Goal: Transaction & Acquisition: Purchase product/service

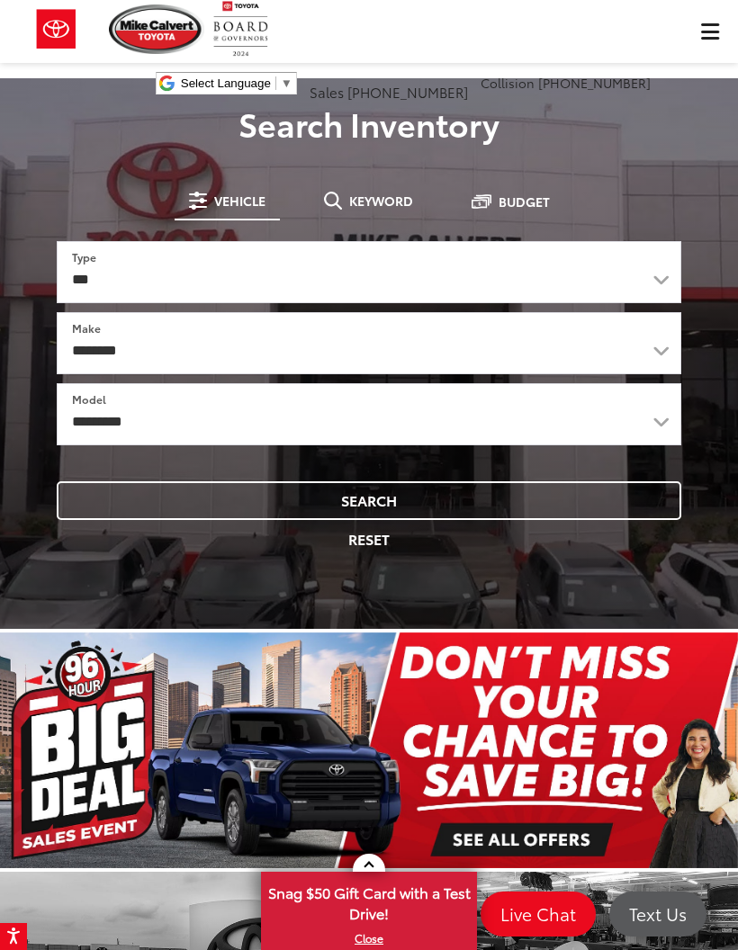
click at [389, 209] on button "Keyword" at bounding box center [369, 200] width 118 height 32
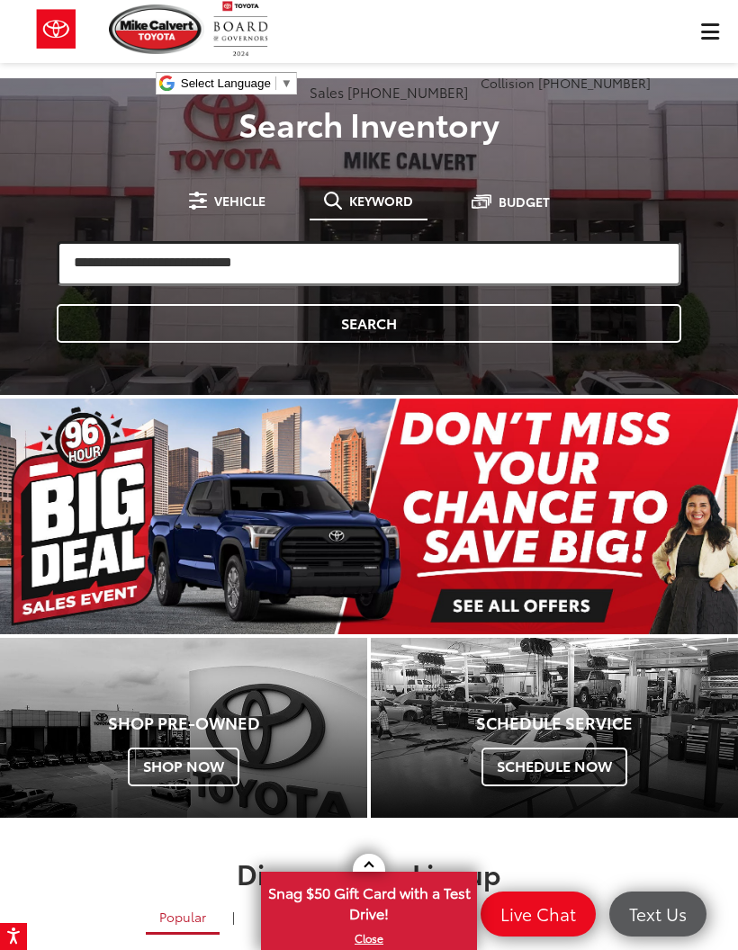
click at [355, 276] on input "search" at bounding box center [369, 263] width 624 height 45
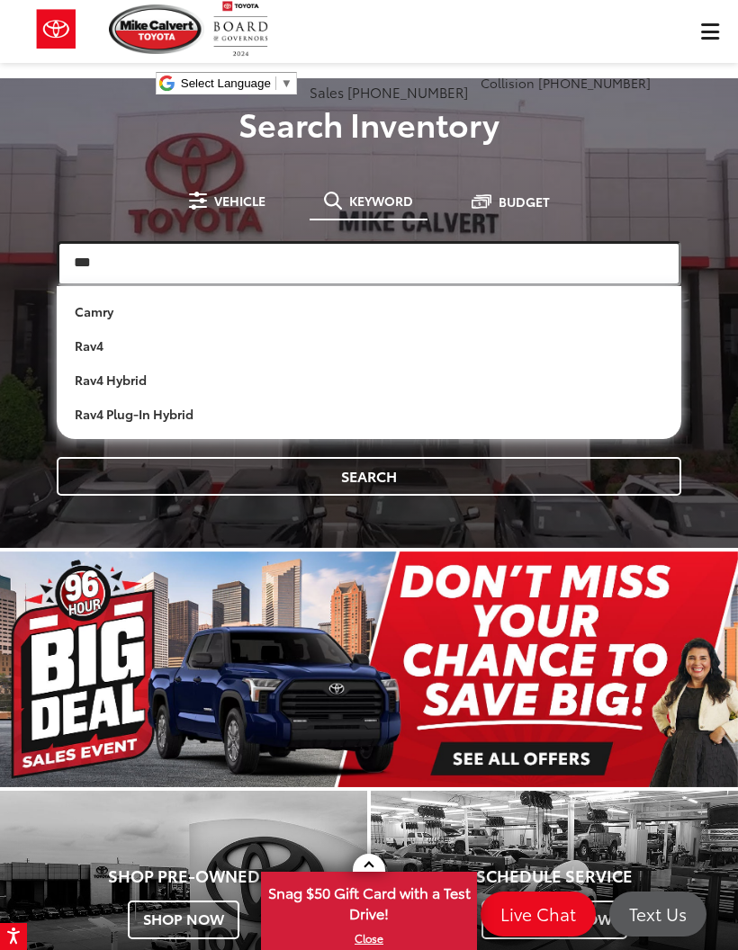
type input "***"
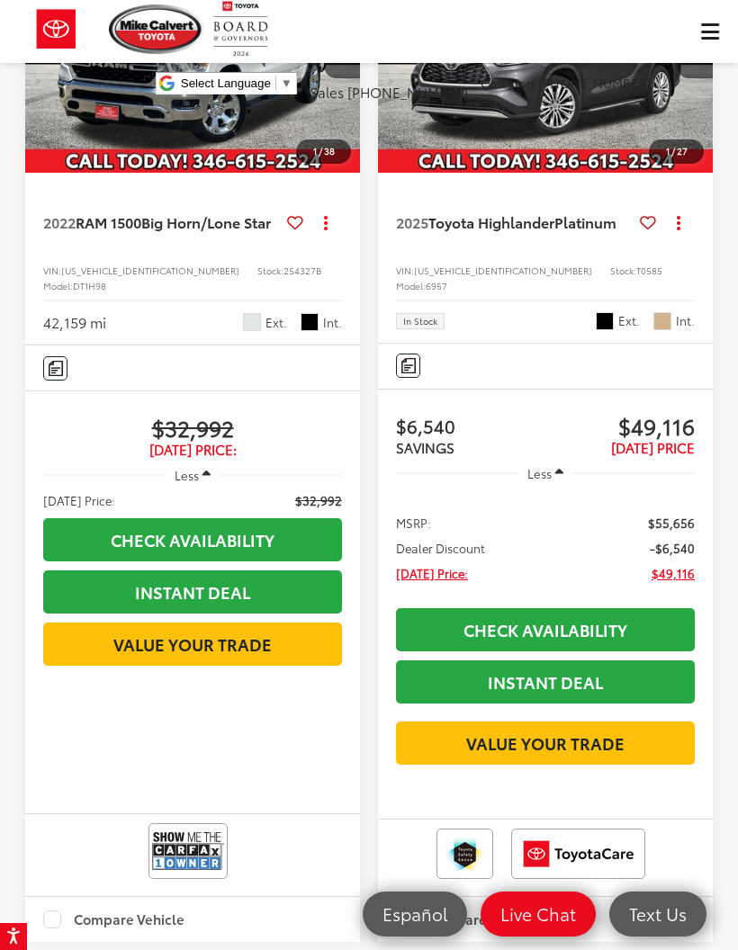
click at [101, 224] on span "2022 RAM 1500 Big Horn/Lone Star" at bounding box center [160, 222] width 235 height 20
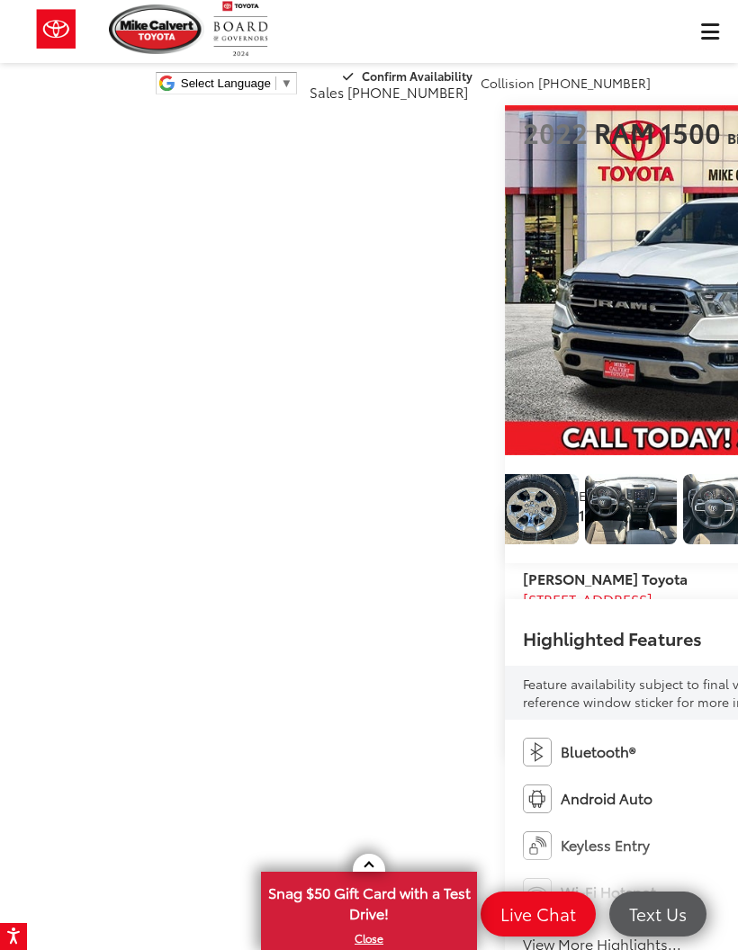
scroll to position [0, 736]
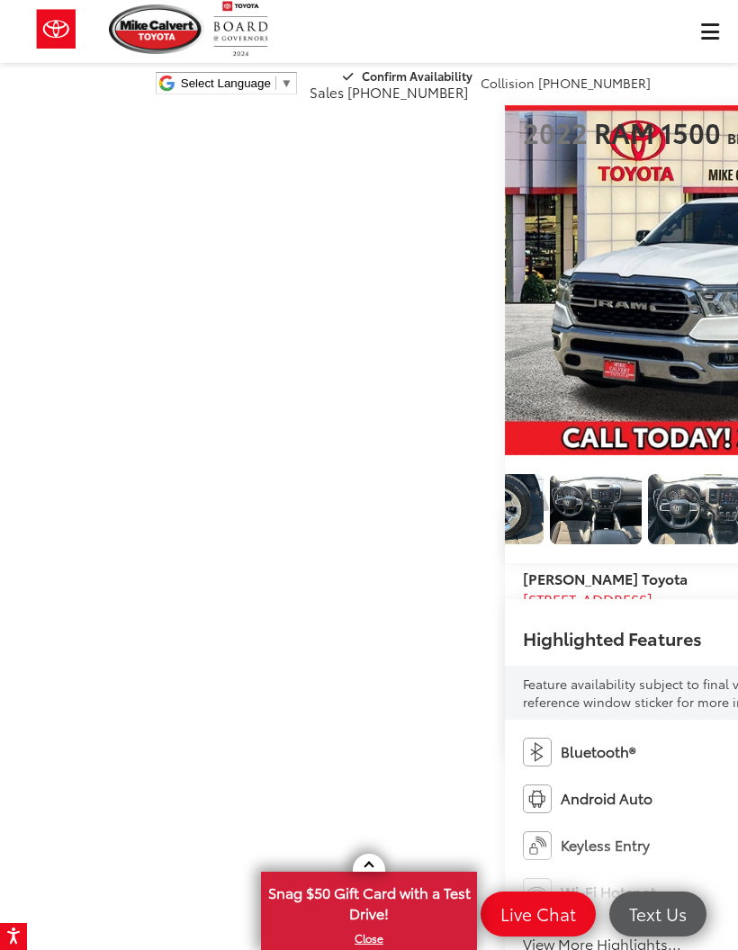
click at [574, 502] on img "Expand Photo 8" at bounding box center [596, 509] width 94 height 70
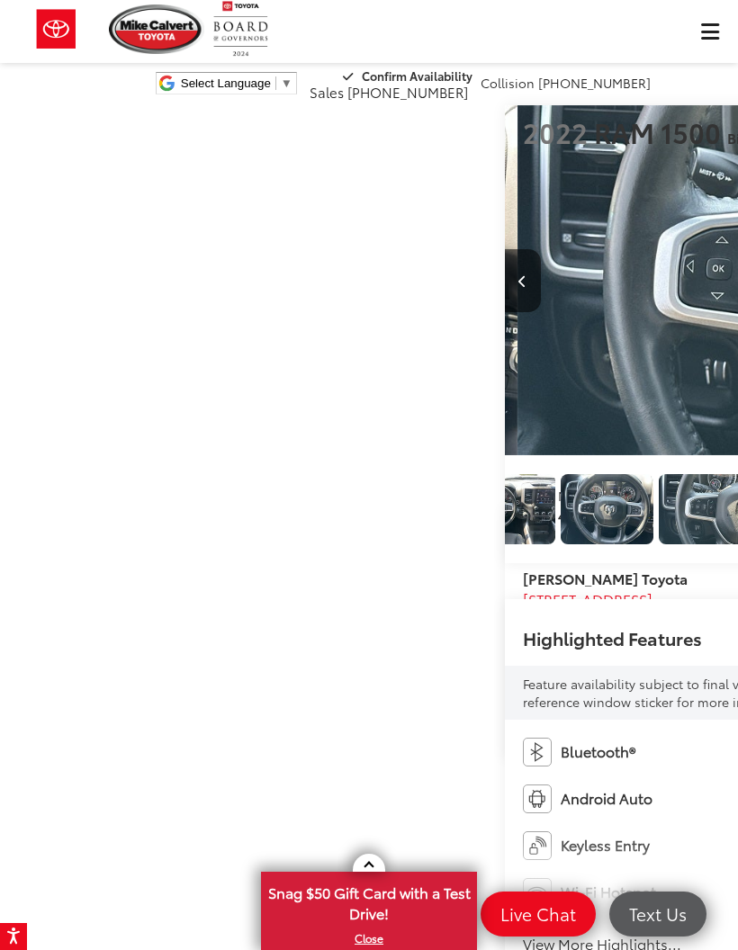
scroll to position [0, 5903]
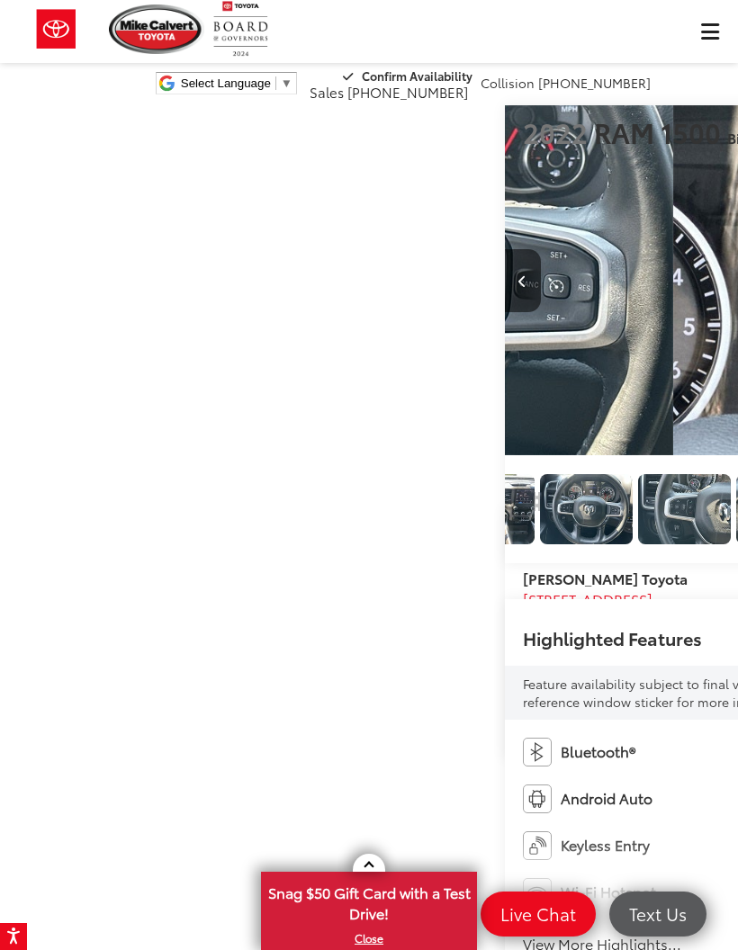
click at [713, 23] on div "[PERSON_NAME] Toyota Select Language ​ ▼ Sales [PHONE_NUMBER] Service [PHONE_NU…" at bounding box center [369, 54] width 738 height 108
click at [707, 38] on div "[PERSON_NAME] Toyota Select Language ​ ▼ Sales [PHONE_NUMBER] Service [PHONE_NU…" at bounding box center [369, 54] width 738 height 108
click at [706, 35] on div "[PERSON_NAME] Toyota Select Language ​ ▼ Sales [PHONE_NUMBER] Service [PHONE_NU…" at bounding box center [369, 54] width 738 height 108
click at [693, 31] on div "[PERSON_NAME] Toyota Select Language ​ ▼ Sales [PHONE_NUMBER] Service [PHONE_NU…" at bounding box center [369, 54] width 738 height 108
click at [38, 80] on div "[PERSON_NAME] Toyota Select Language ​ ▼ Sales [PHONE_NUMBER] Service [PHONE_NU…" at bounding box center [369, 54] width 738 height 108
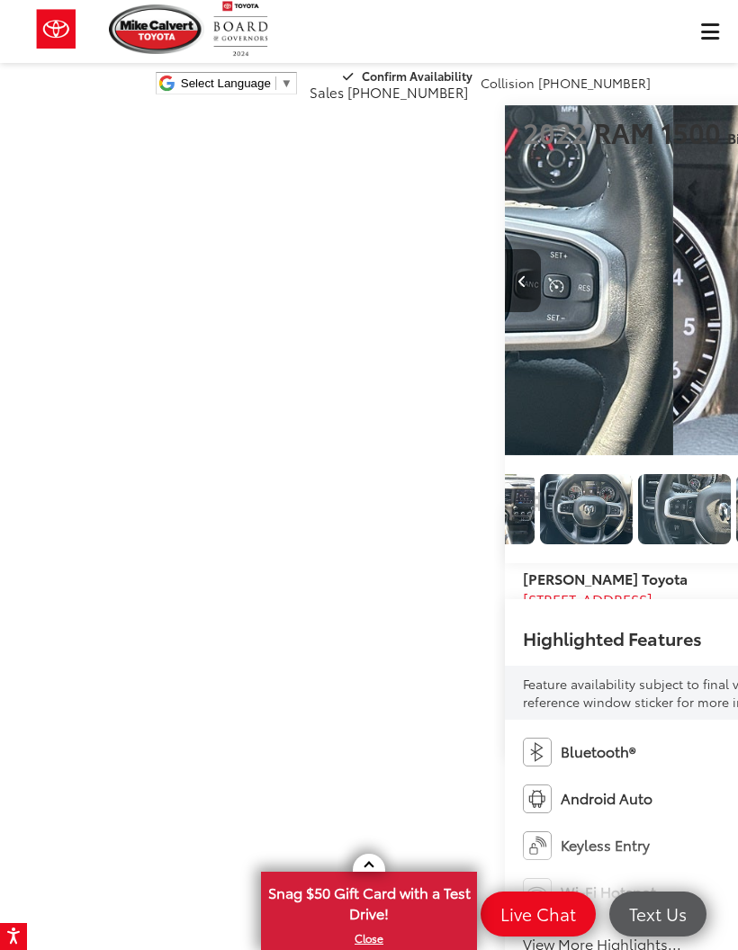
click at [687, 52] on div "[PERSON_NAME] Toyota Select Language ​ ▼ Sales [PHONE_NUMBER] Service [PHONE_NU…" at bounding box center [369, 54] width 738 height 108
click at [706, 46] on div "[PERSON_NAME] Toyota Select Language ​ ▼ Sales [PHONE_NUMBER] Service [PHONE_NU…" at bounding box center [369, 54] width 738 height 108
